Goal: Task Accomplishment & Management: Complete application form

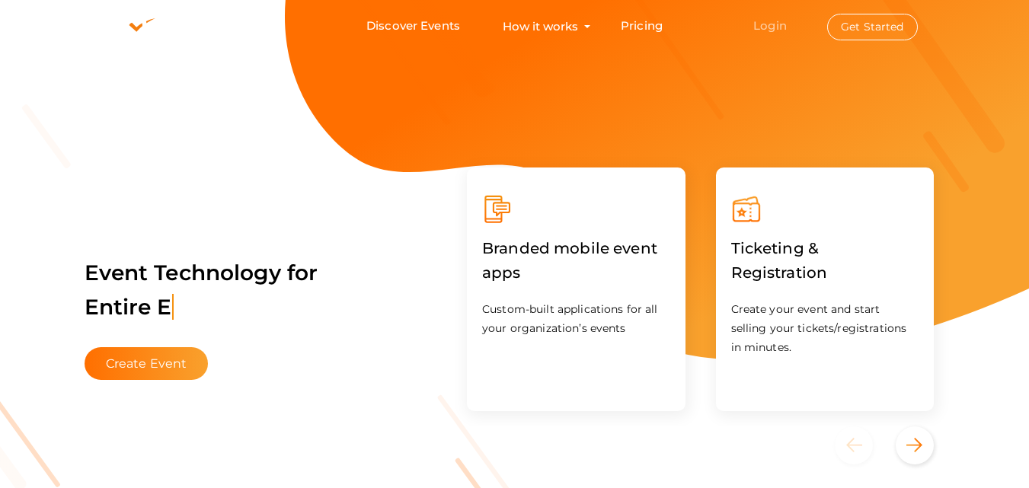
click at [771, 27] on link "Login" at bounding box center [771, 25] width 34 height 14
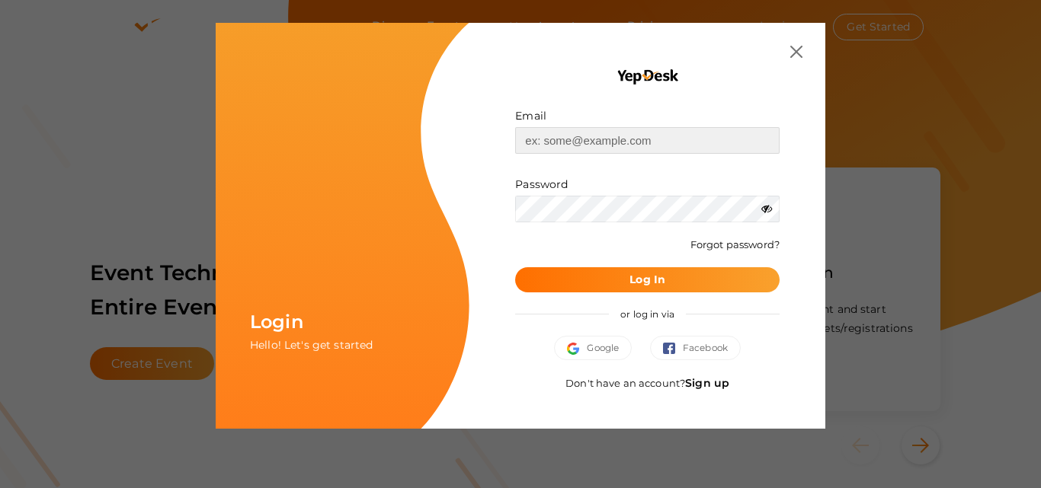
type input "[EMAIL_ADDRESS][DOMAIN_NAME]"
click at [623, 285] on button "Log In" at bounding box center [647, 279] width 264 height 25
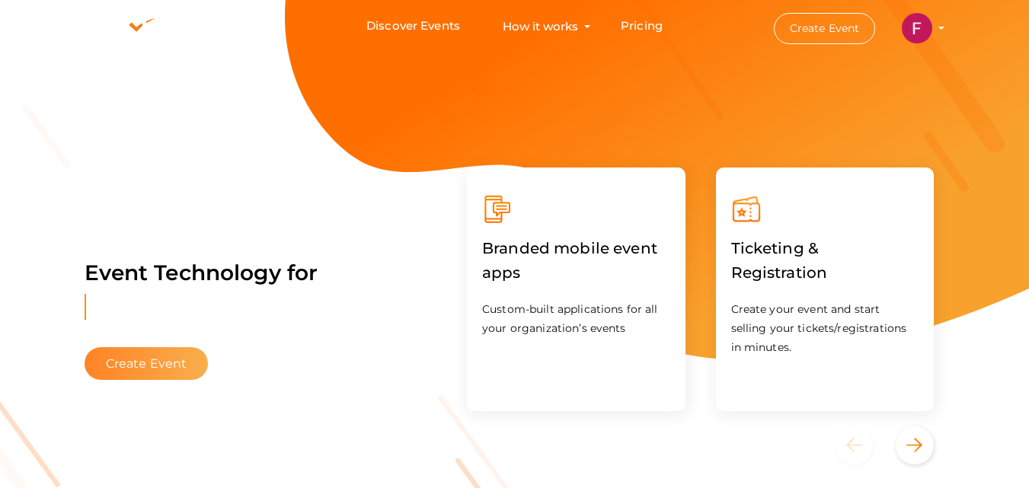
click at [140, 362] on button "Create Event" at bounding box center [147, 363] width 124 height 33
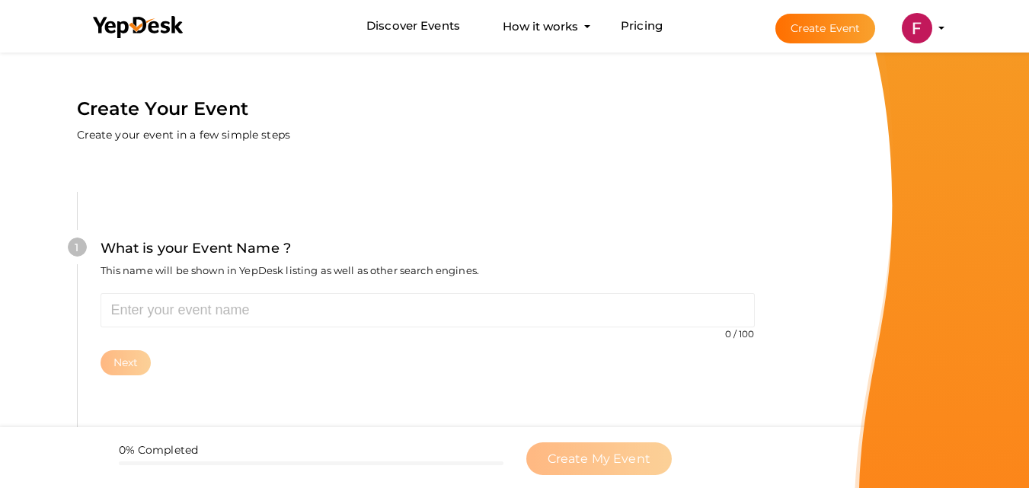
scroll to position [152, 0]
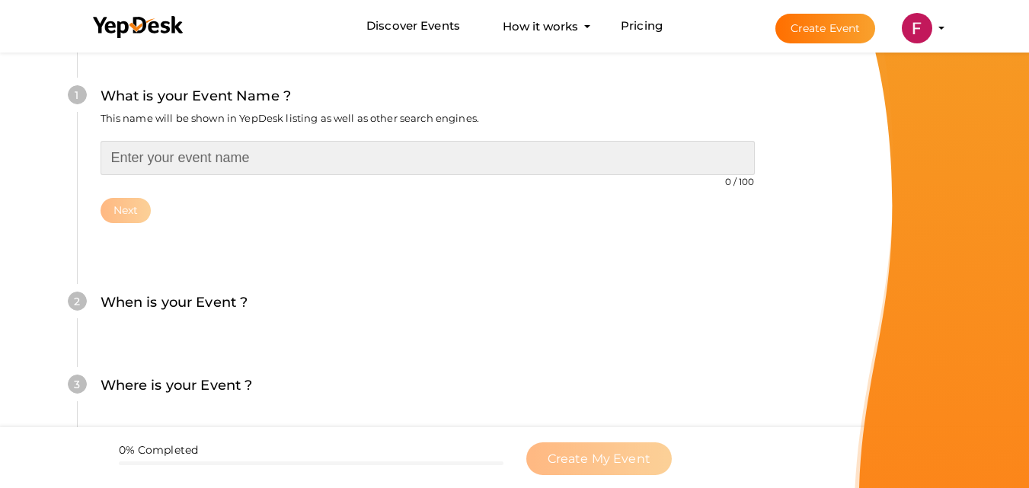
click at [159, 155] on input "text" at bounding box center [428, 158] width 655 height 34
click at [133, 166] on input "text" at bounding box center [428, 158] width 655 height 34
paste input "11th Edition of International Food Scientist Awards"
type input "11th Edition of International Food Scientist Awards"
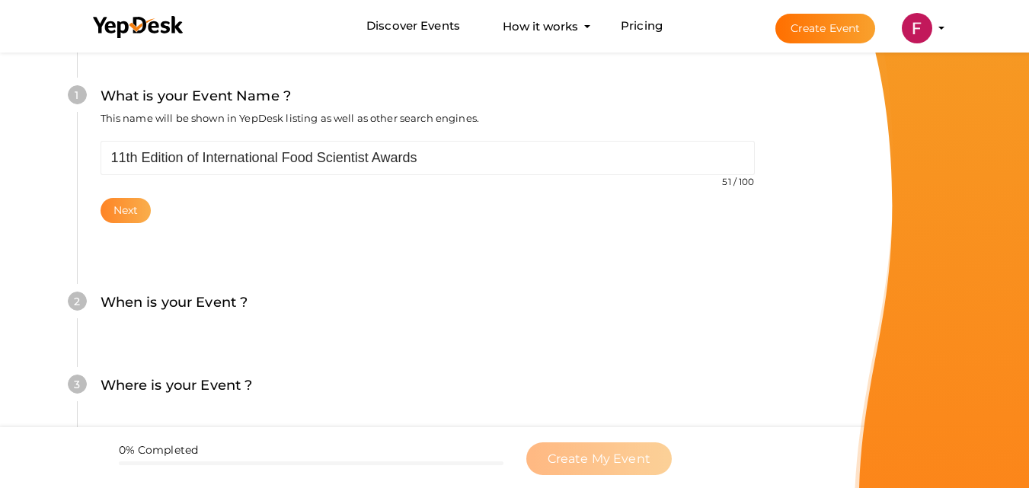
click at [135, 203] on button "Next" at bounding box center [126, 210] width 51 height 25
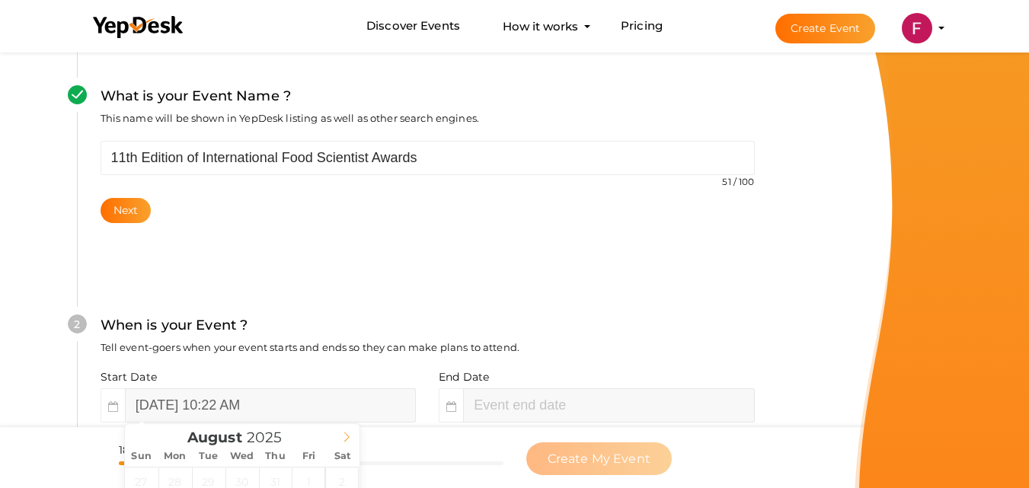
scroll to position [351, 0]
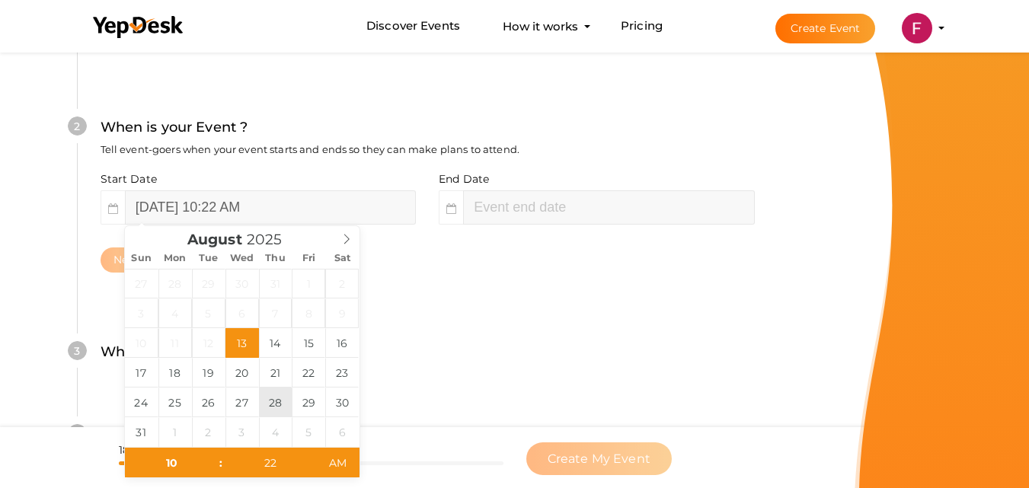
type input "August 28, 2025 10:22 AM"
click at [482, 200] on input "text" at bounding box center [608, 208] width 291 height 34
type input "22"
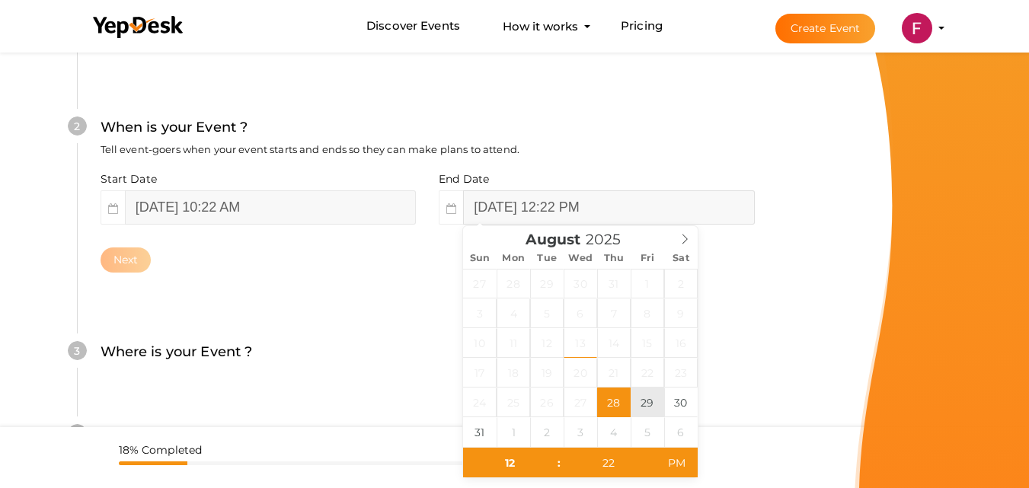
type input "August 29, 2025 12:22 PM"
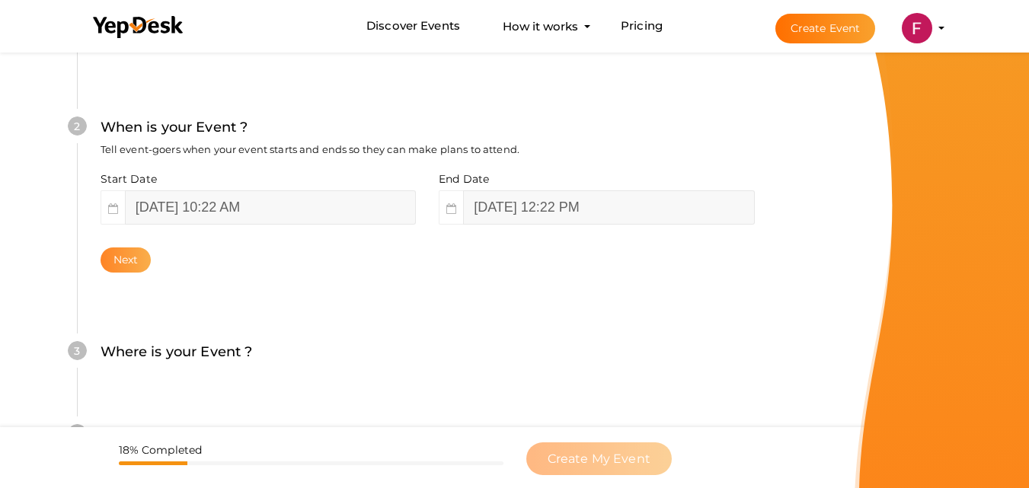
click at [129, 257] on button "Next" at bounding box center [126, 260] width 51 height 25
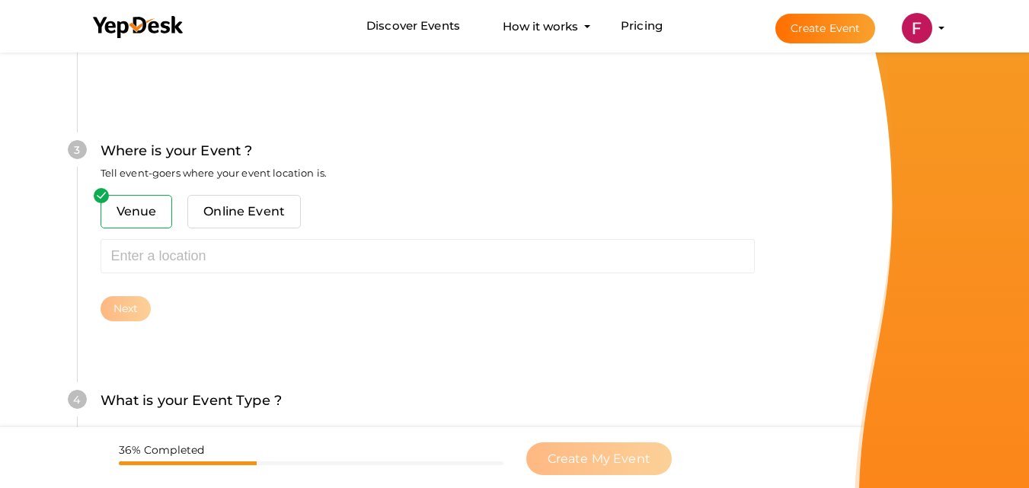
scroll to position [598, 0]
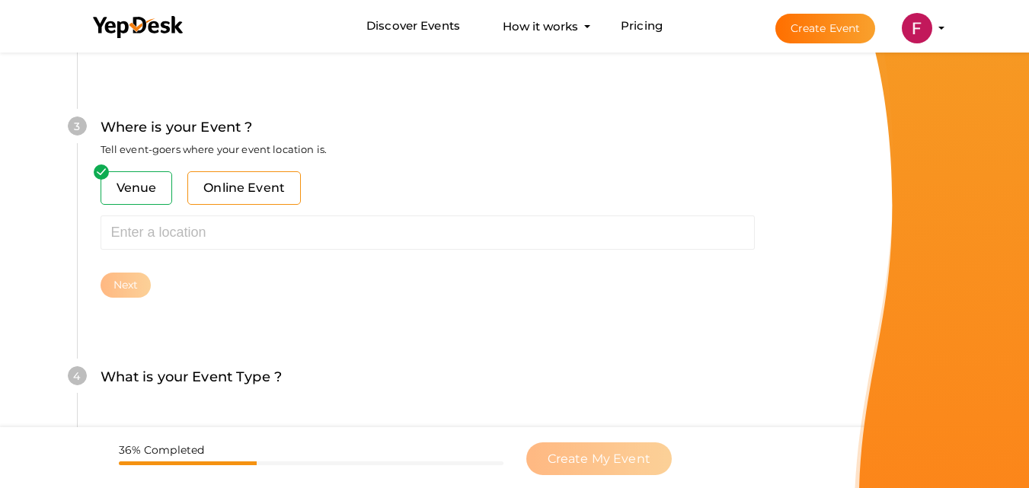
click at [231, 205] on span "Online Event" at bounding box center [244, 188] width 114 height 34
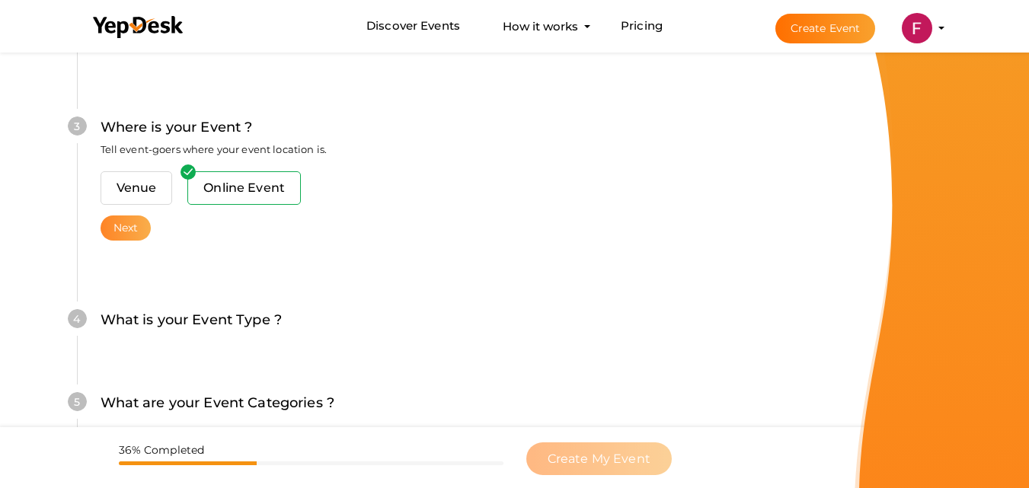
click at [120, 233] on button "Next" at bounding box center [126, 228] width 51 height 25
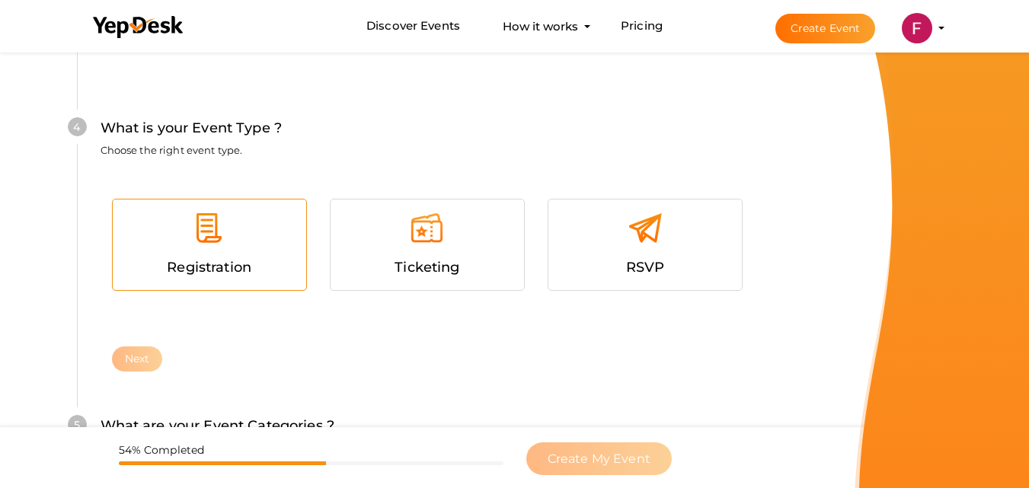
scroll to position [814, 0]
click at [203, 257] on div "Registration" at bounding box center [209, 267] width 171 height 22
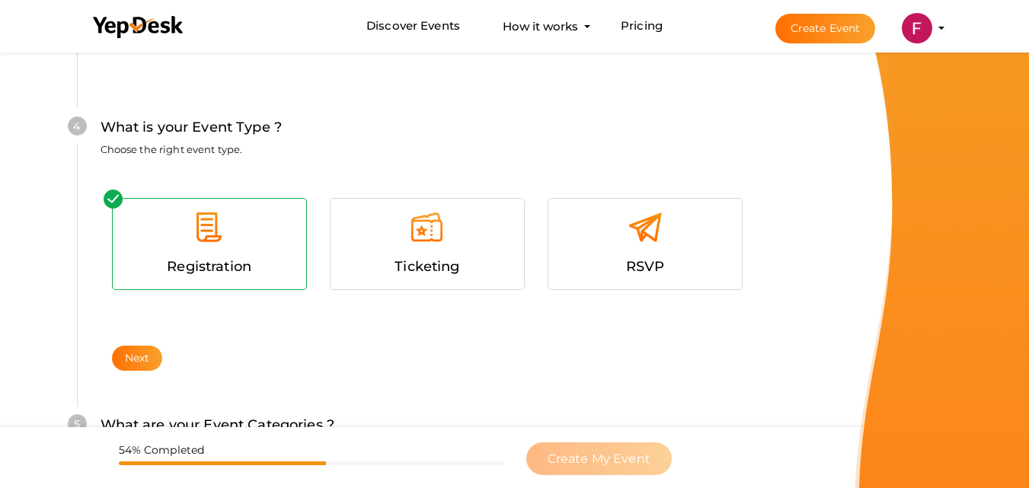
scroll to position [890, 0]
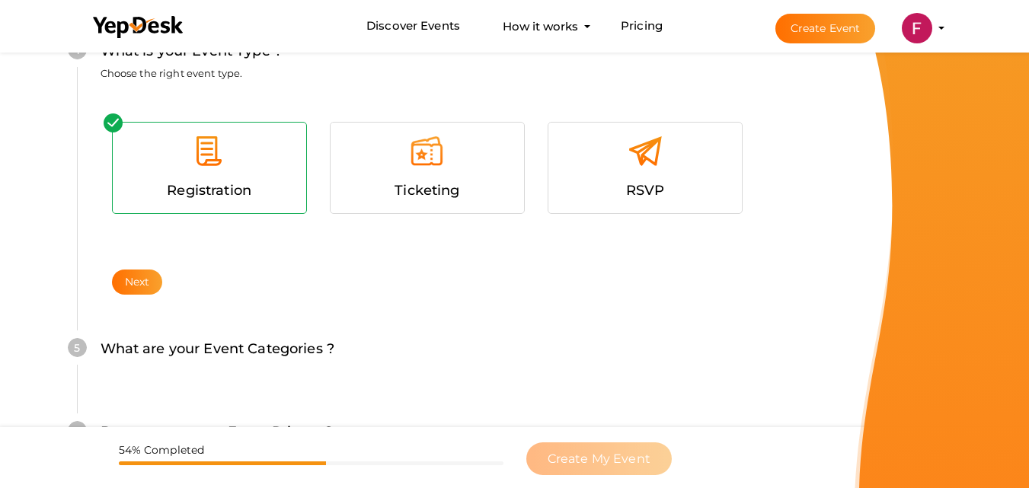
drag, startPoint x: 142, startPoint y: 284, endPoint x: 319, endPoint y: 285, distance: 176.0
click at [142, 284] on button "Next" at bounding box center [137, 282] width 51 height 25
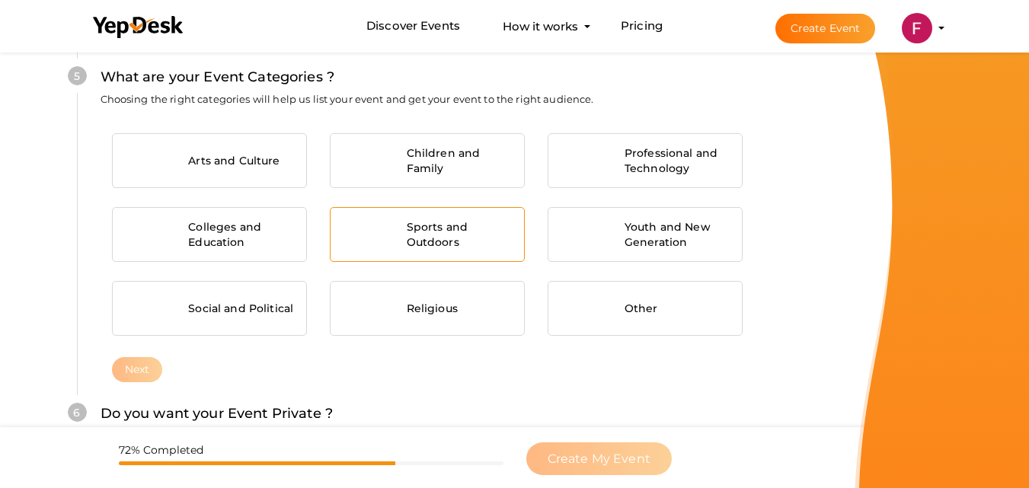
scroll to position [1135, 0]
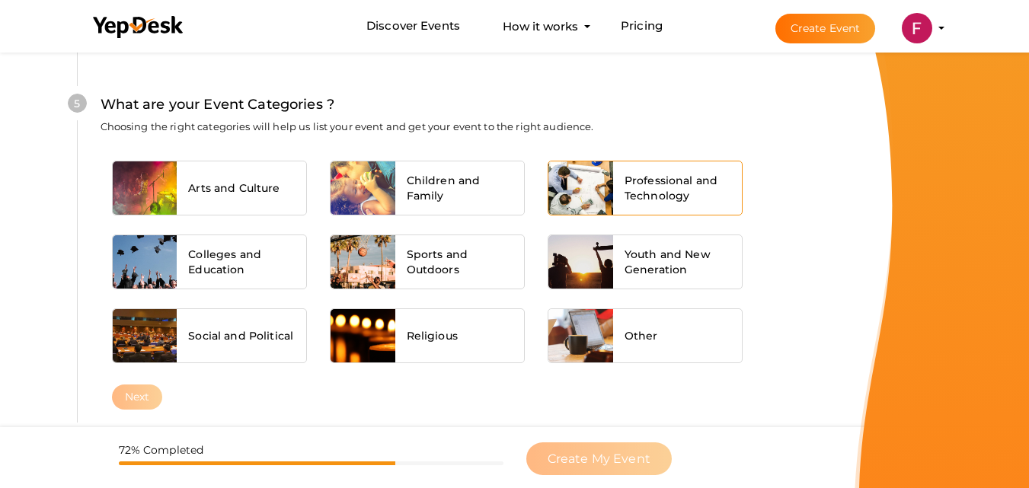
click at [662, 193] on span "Professional and Technology" at bounding box center [678, 188] width 107 height 30
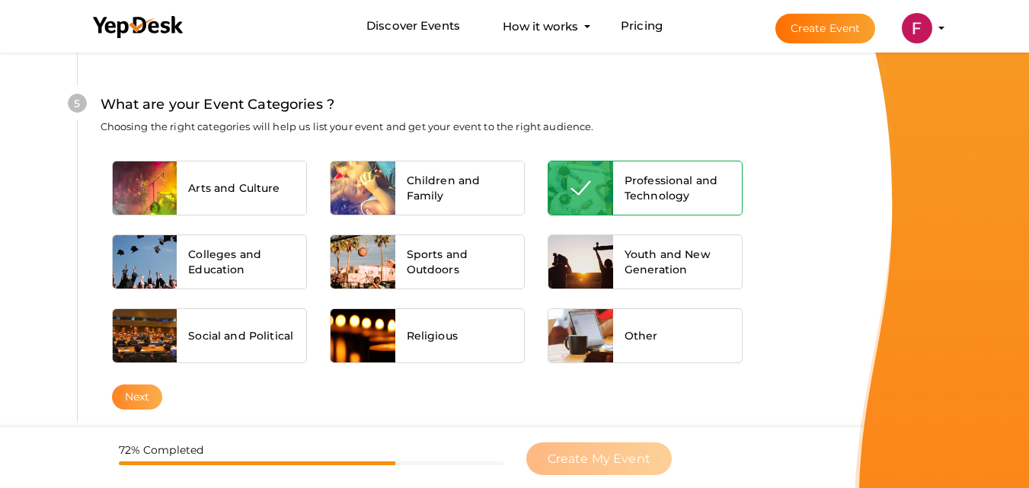
click at [127, 394] on button "Next" at bounding box center [137, 397] width 51 height 25
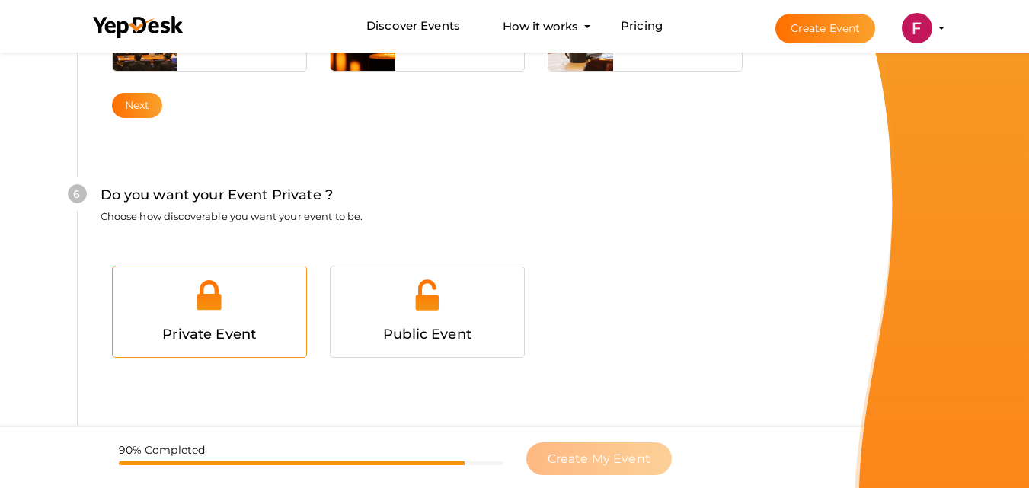
scroll to position [1471, 0]
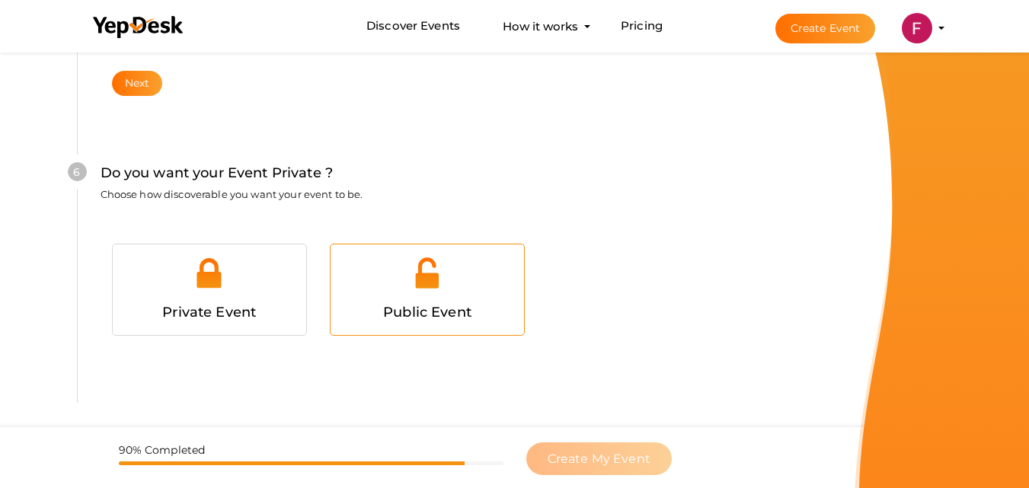
click at [395, 306] on span "Public Event" at bounding box center [427, 312] width 88 height 17
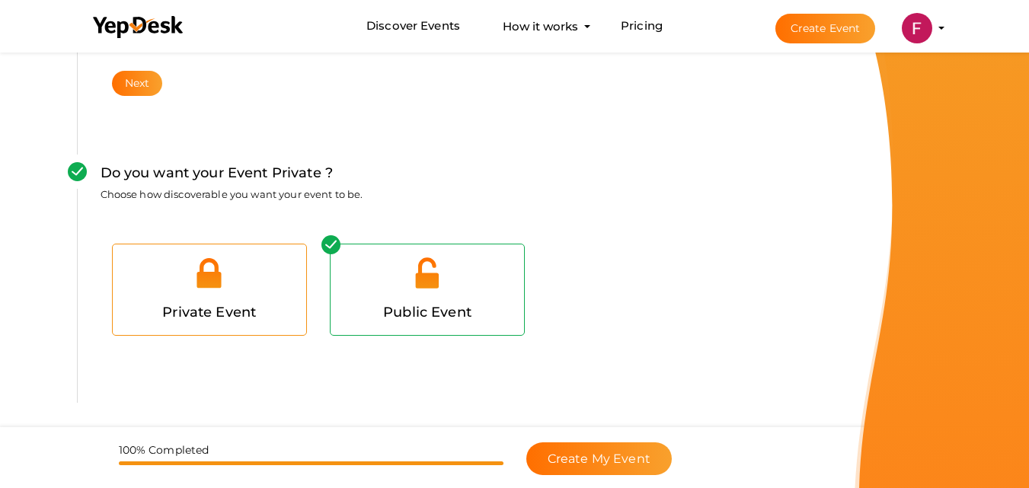
scroll to position [1529, 0]
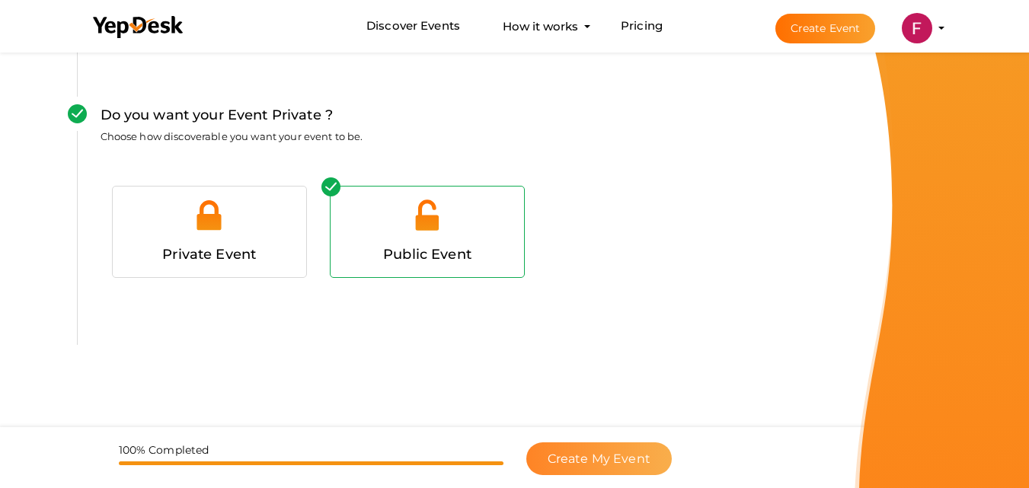
click at [594, 465] on span "Create My Event" at bounding box center [599, 459] width 103 height 14
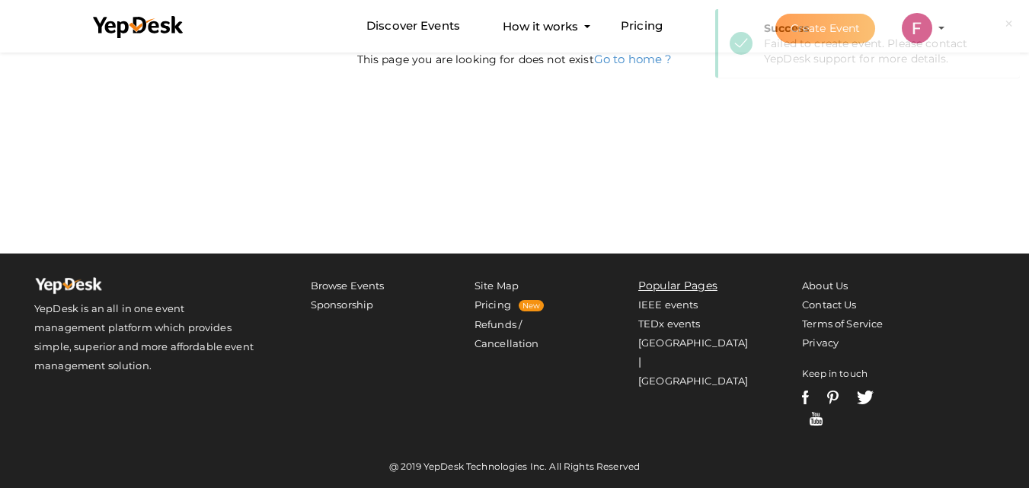
click at [590, 254] on div "404 Sorry but we couldn't find this page This page you are looking for does not…" at bounding box center [514, 34] width 1029 height 439
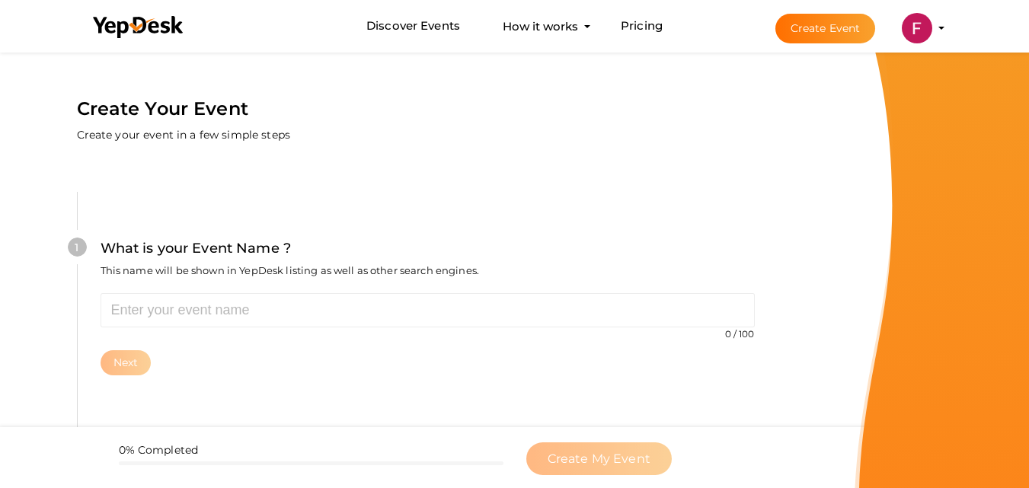
scroll to position [49, 0]
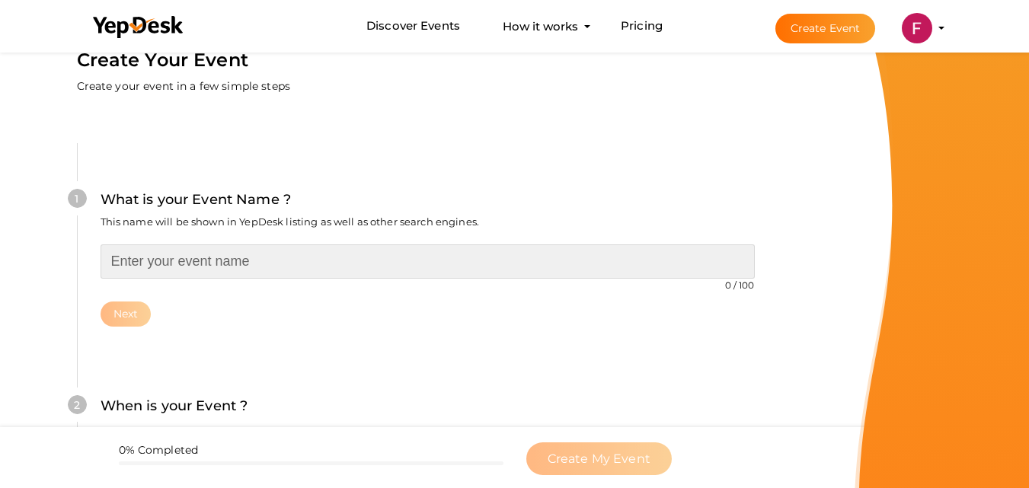
click at [173, 263] on input "text" at bounding box center [428, 262] width 655 height 34
paste input "11th Edition of International Food Scientist Awards"
type input "11th Edition of International Food Scientist Awards"
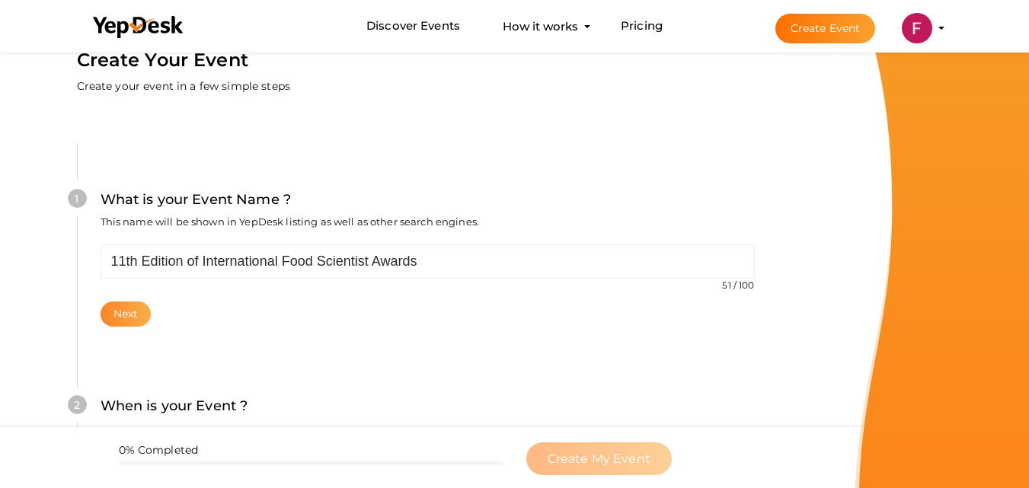
click at [130, 312] on button "Next" at bounding box center [126, 314] width 51 height 25
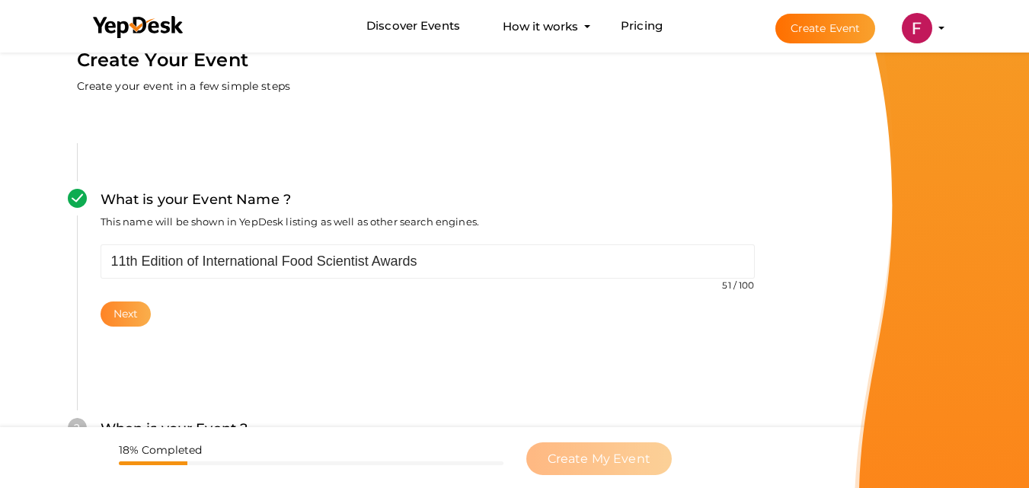
scroll to position [351, 0]
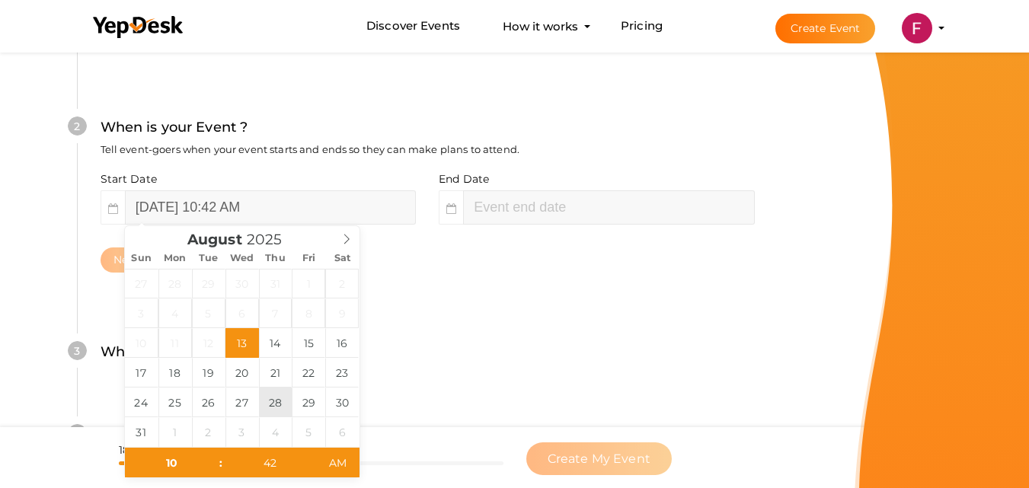
type input "August 28, 2025 10:42 AM"
click at [489, 196] on input "text" at bounding box center [608, 208] width 291 height 34
type input "42"
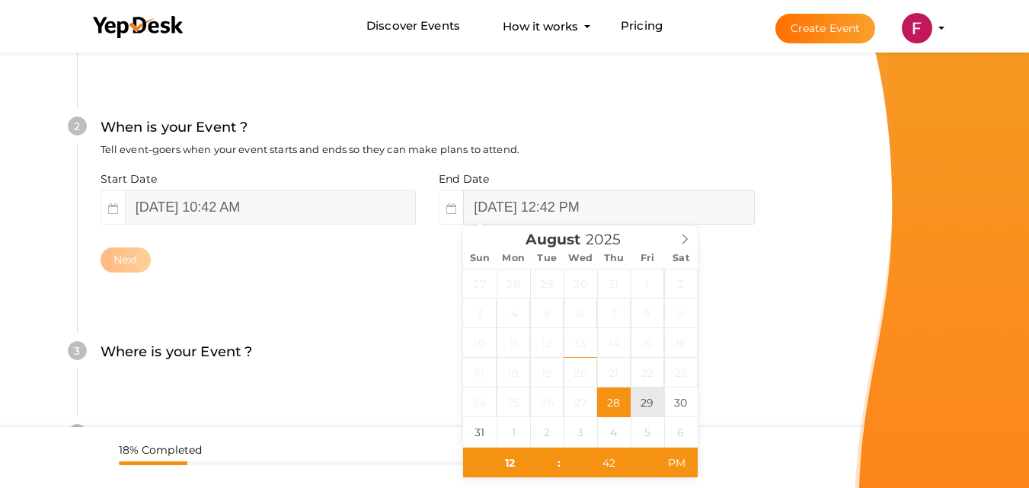
type input "August 29, 2025 12:42 PM"
click at [121, 257] on button "Next" at bounding box center [126, 260] width 51 height 25
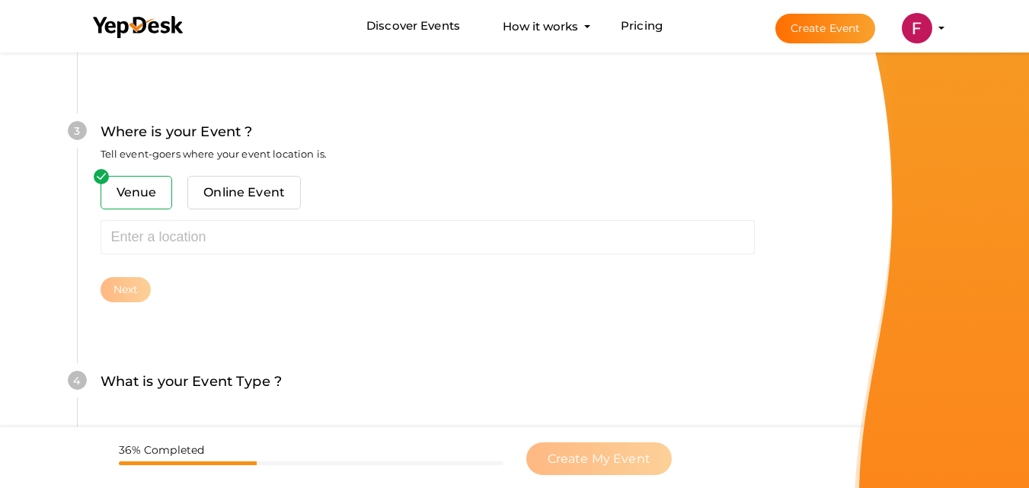
scroll to position [598, 0]
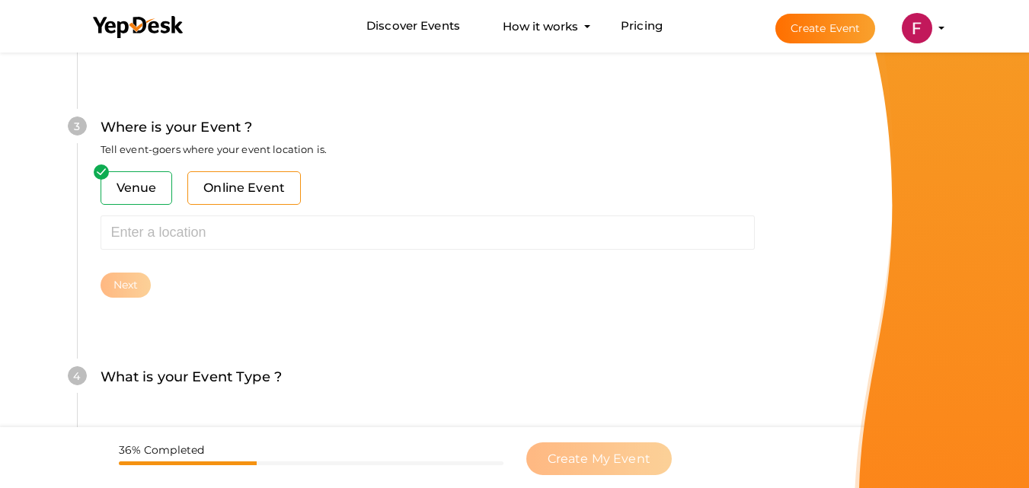
click at [246, 187] on span "Online Event" at bounding box center [244, 188] width 114 height 34
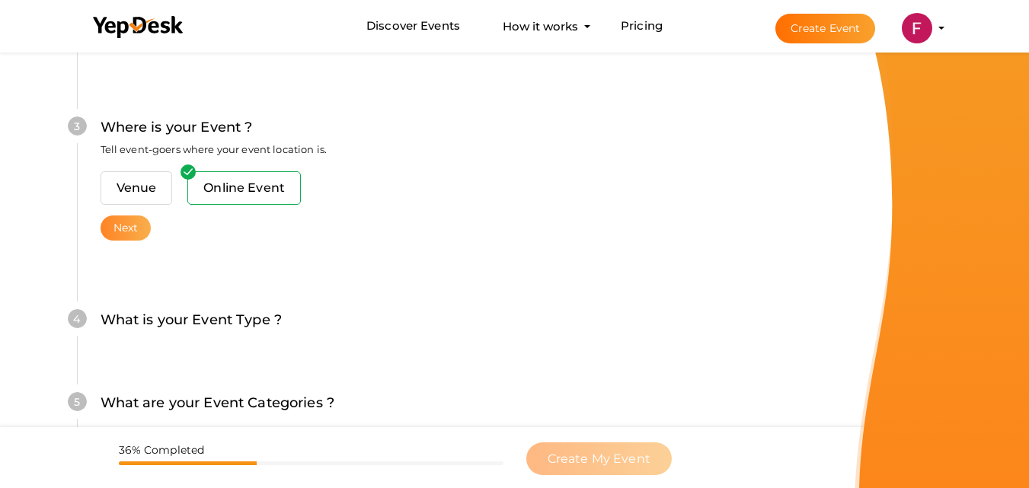
click at [129, 223] on button "Next" at bounding box center [126, 228] width 51 height 25
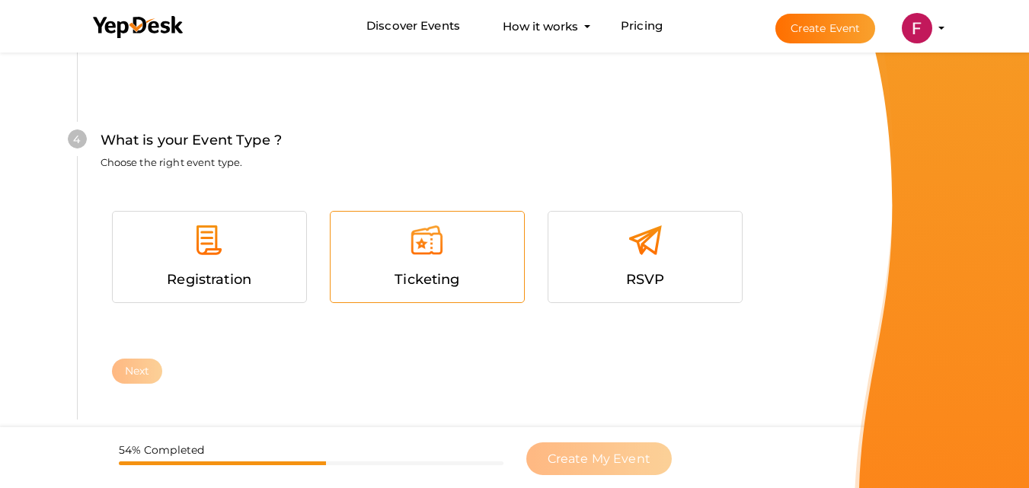
scroll to position [814, 0]
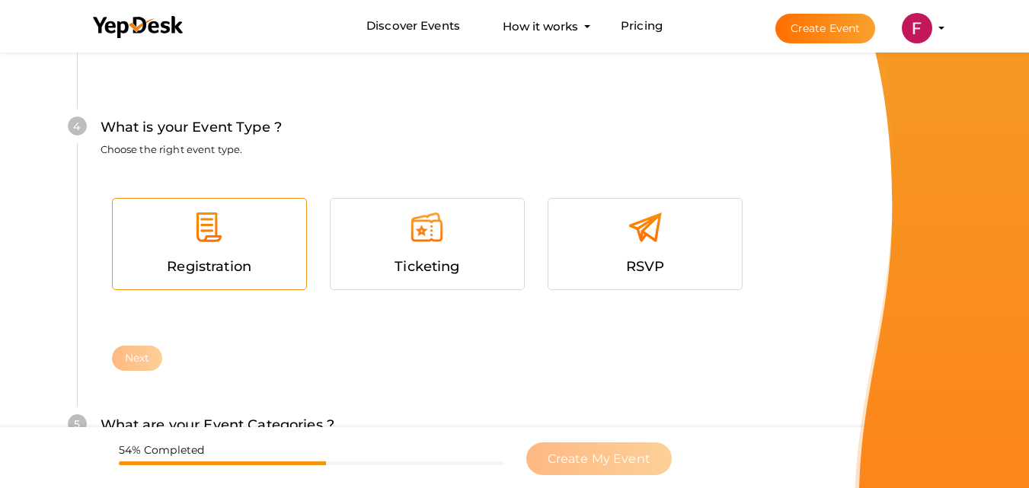
click at [146, 250] on div at bounding box center [209, 233] width 171 height 46
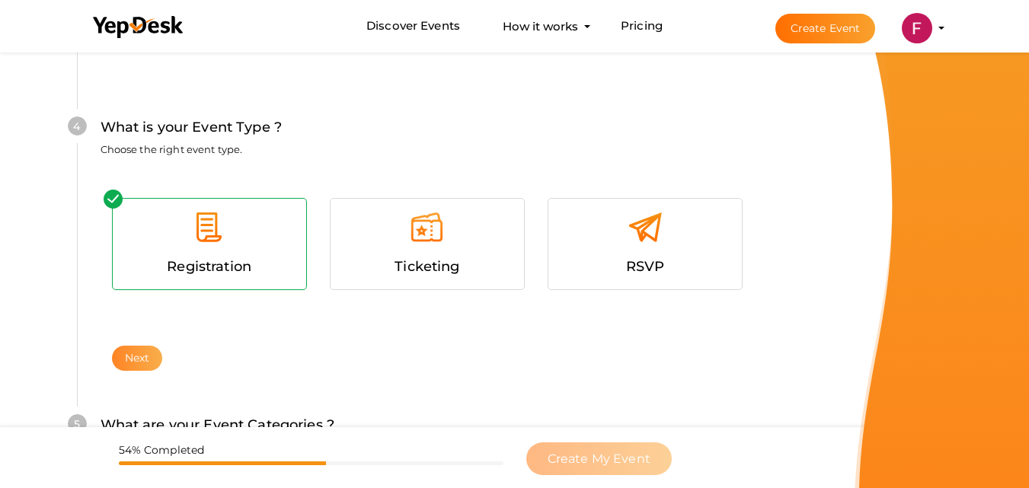
click at [136, 361] on button "Next" at bounding box center [137, 358] width 51 height 25
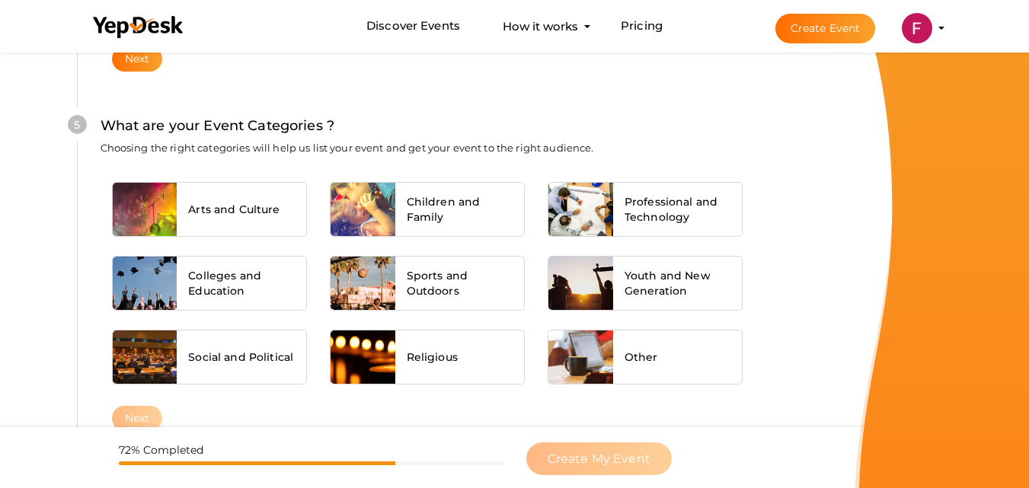
scroll to position [1135, 0]
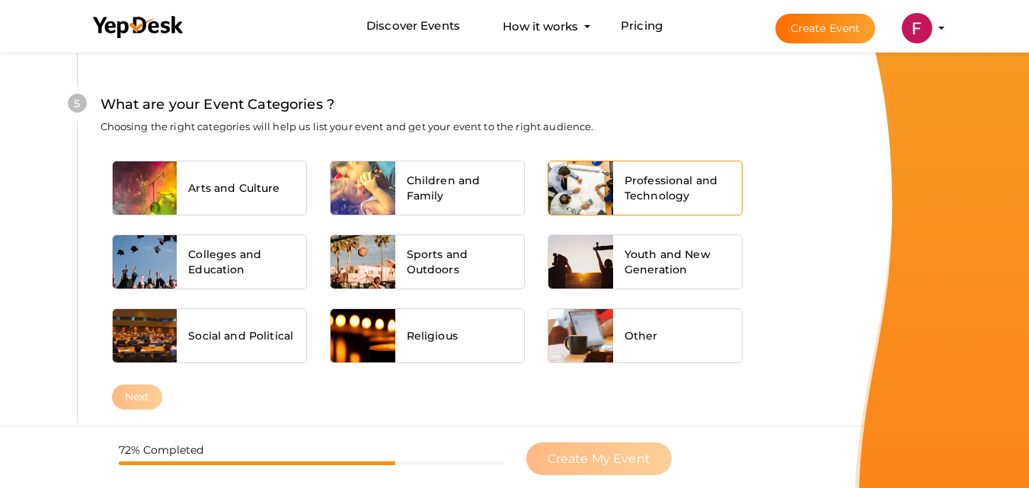
click at [658, 201] on span "Professional and Technology" at bounding box center [678, 188] width 107 height 30
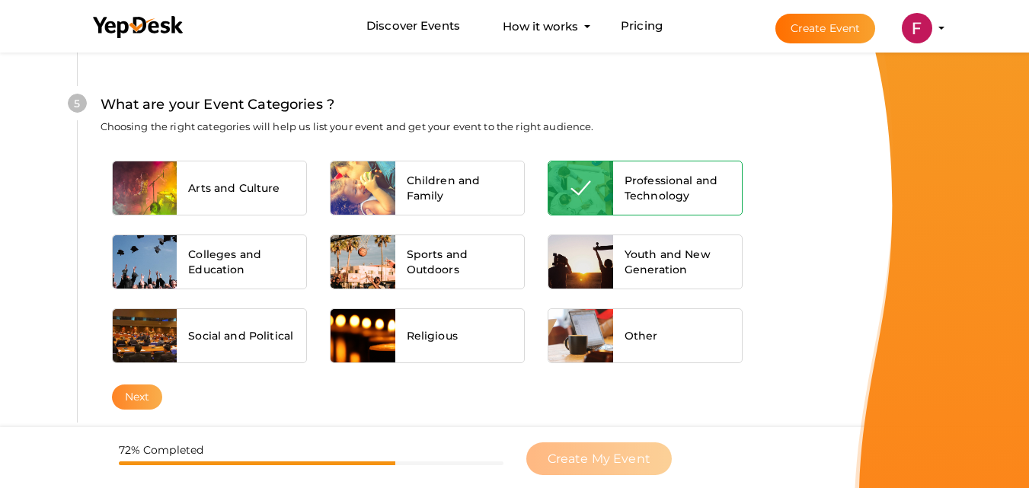
click at [130, 402] on button "Next" at bounding box center [137, 397] width 51 height 25
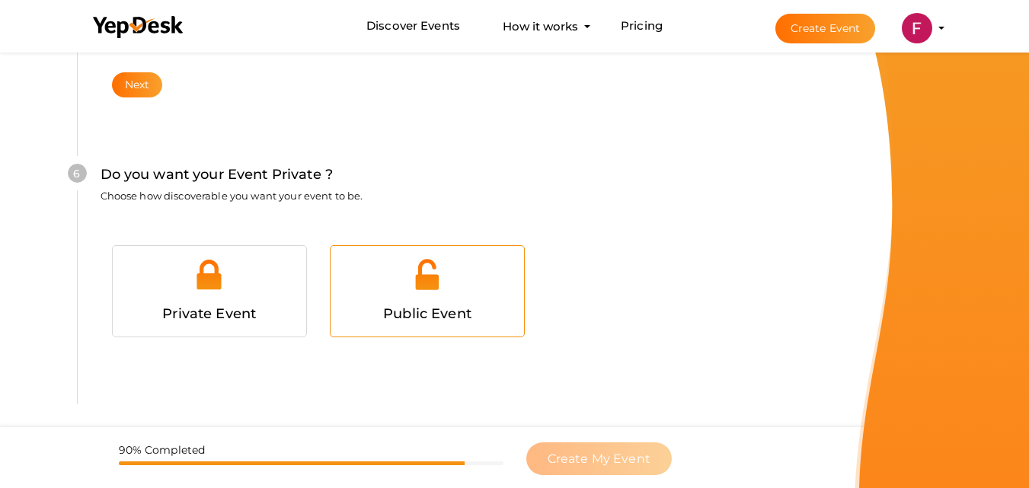
scroll to position [1471, 0]
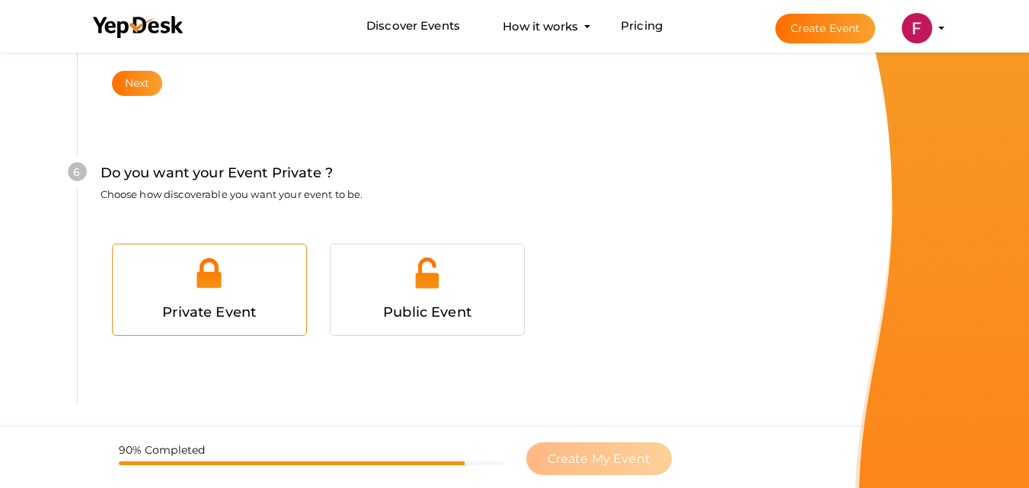
click at [239, 291] on div at bounding box center [209, 279] width 171 height 46
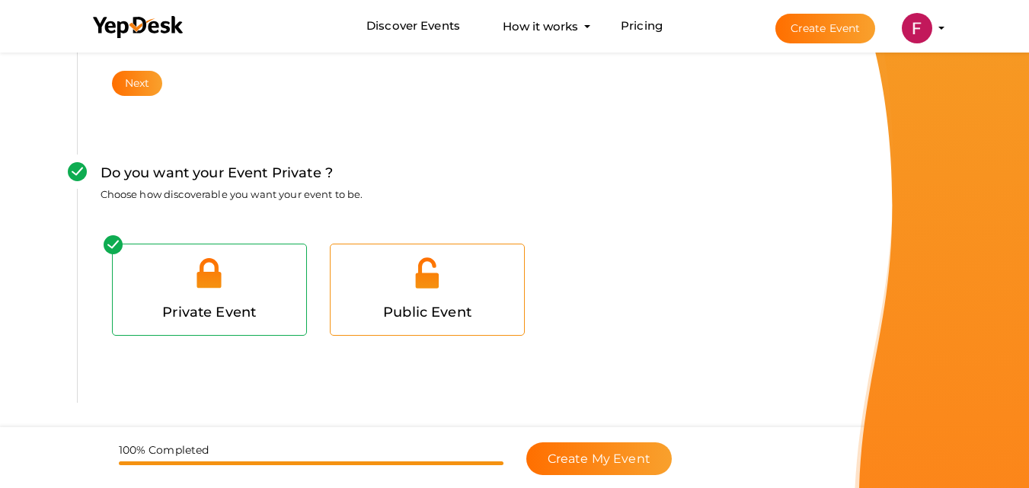
click at [363, 291] on div at bounding box center [427, 279] width 171 height 46
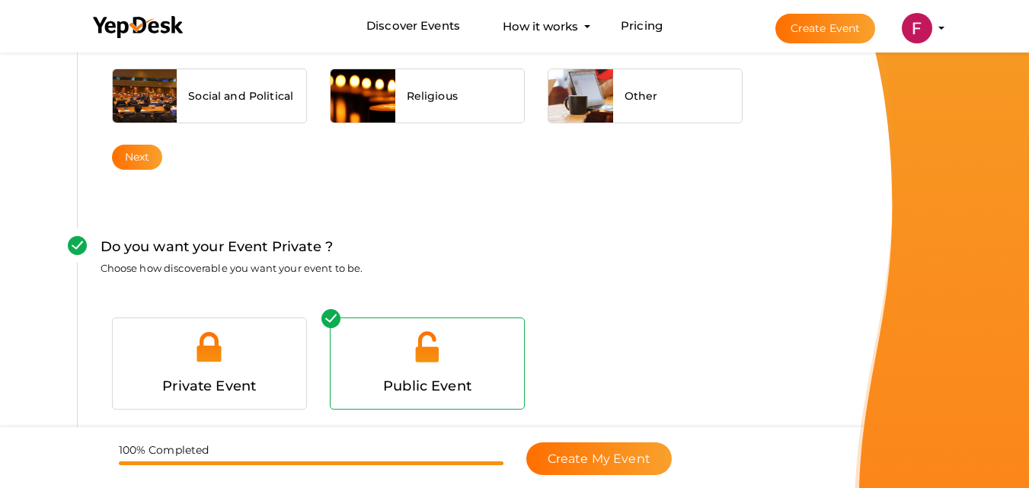
scroll to position [1529, 0]
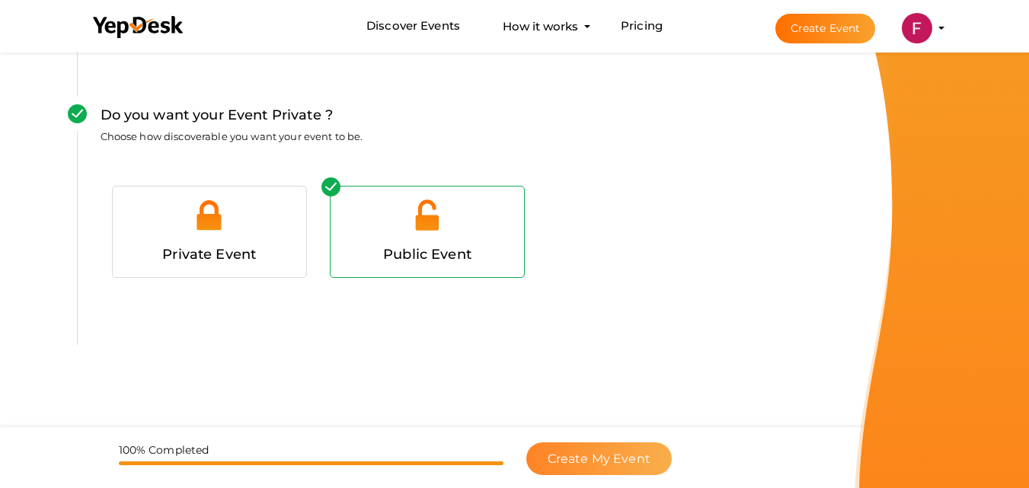
click at [587, 459] on span "Create My Event" at bounding box center [599, 459] width 103 height 14
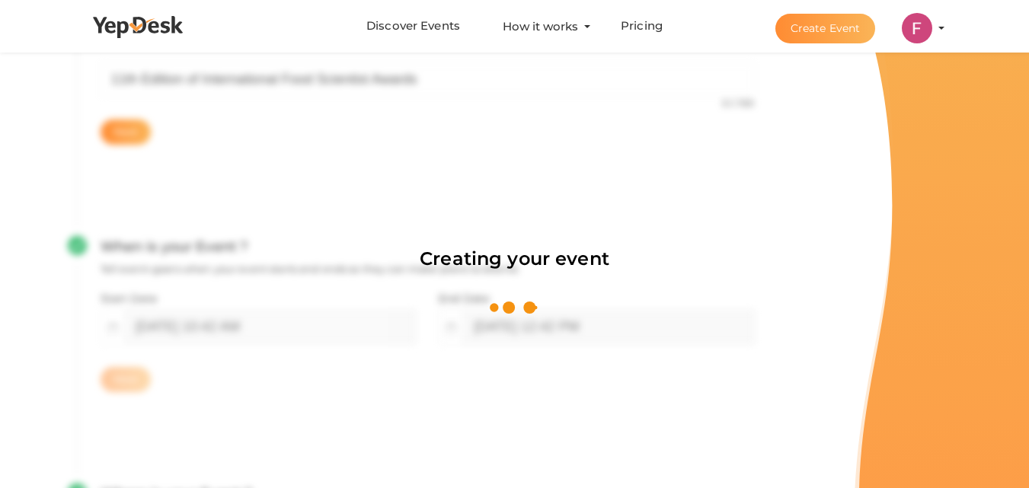
scroll to position [229, 0]
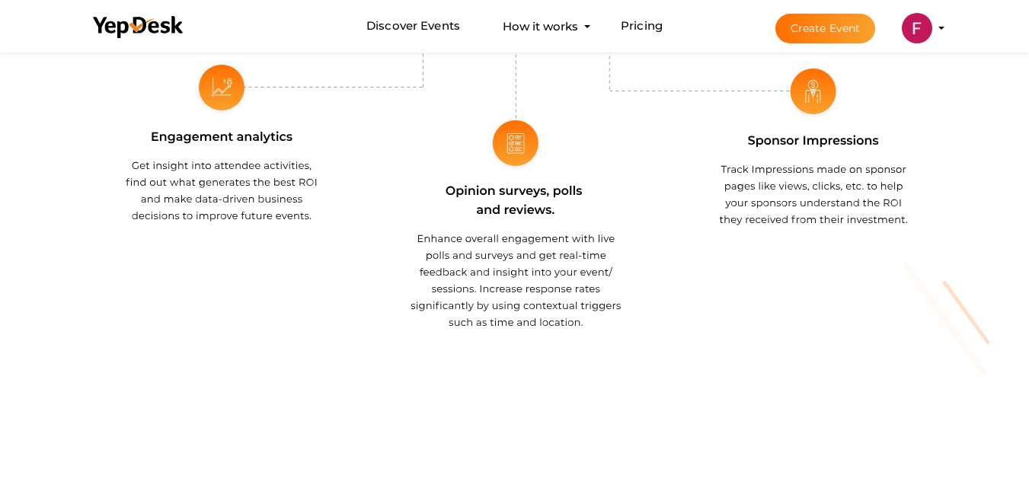
scroll to position [838, 0]
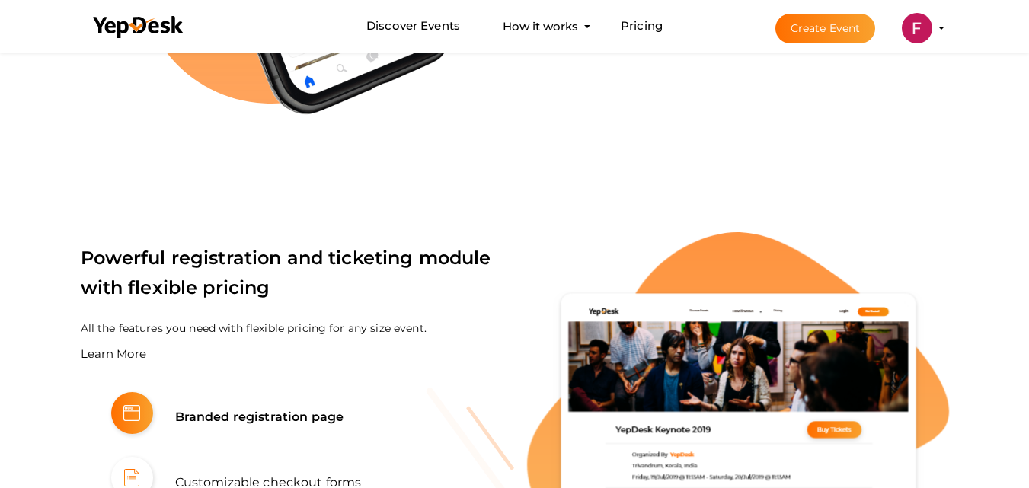
click at [824, 30] on button "Create Event" at bounding box center [826, 29] width 101 height 30
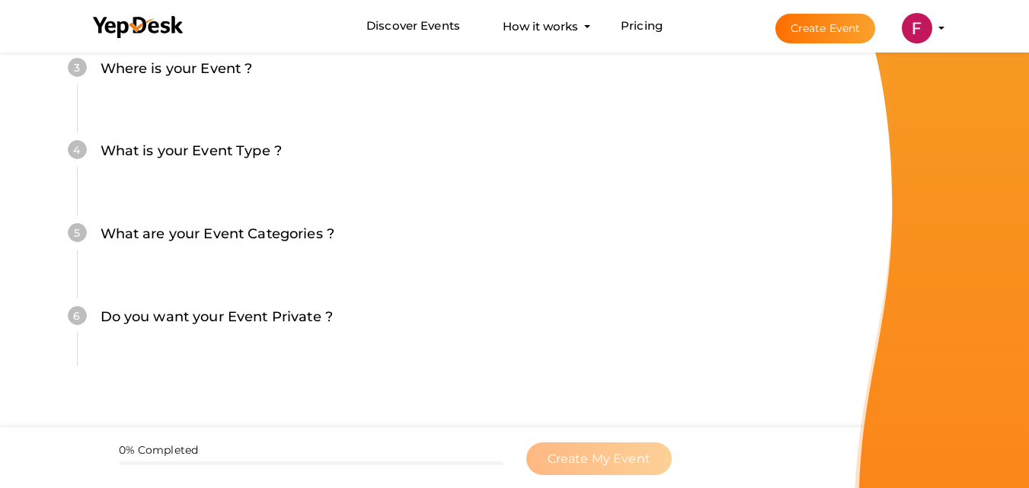
scroll to position [491, 0]
